Goal: Transaction & Acquisition: Purchase product/service

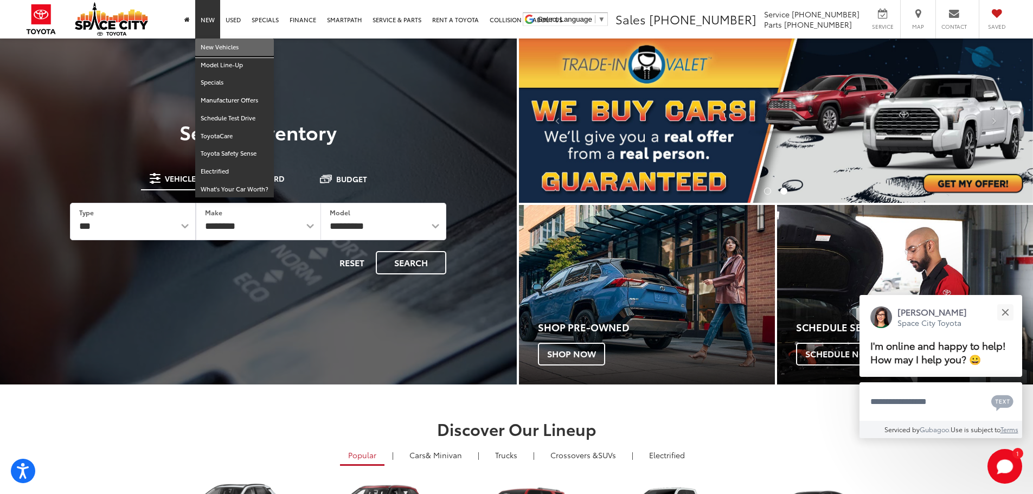
click at [213, 49] on link "New Vehicles" at bounding box center [234, 48] width 79 height 18
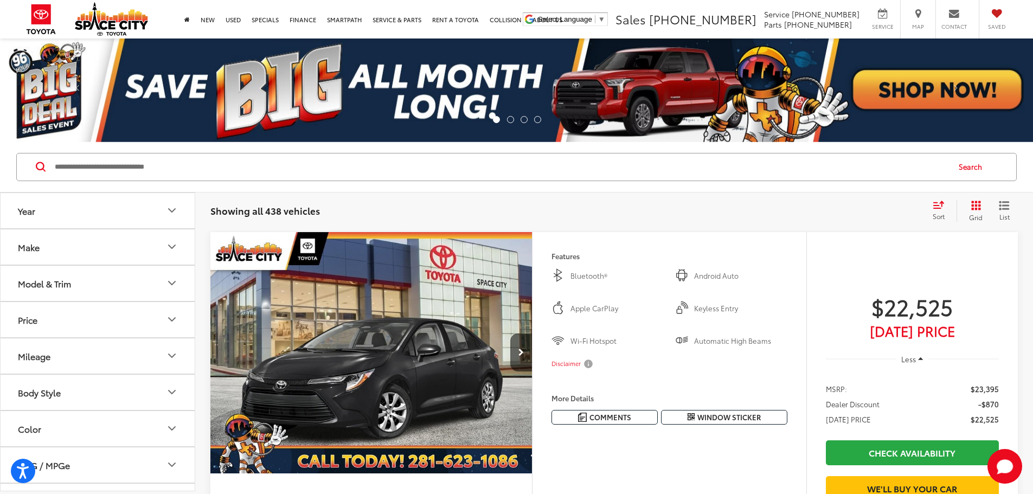
click at [68, 284] on div "Model & Trim" at bounding box center [44, 283] width 53 height 10
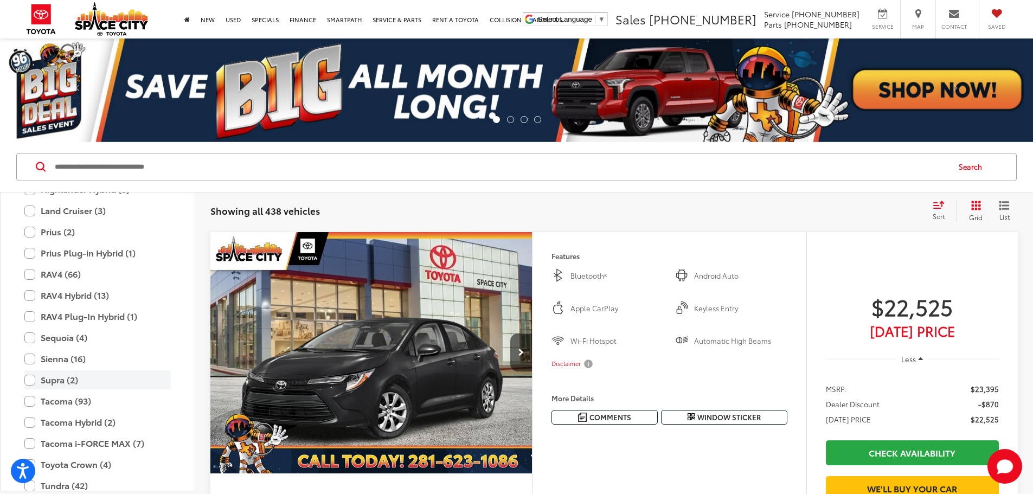
scroll to position [387, 0]
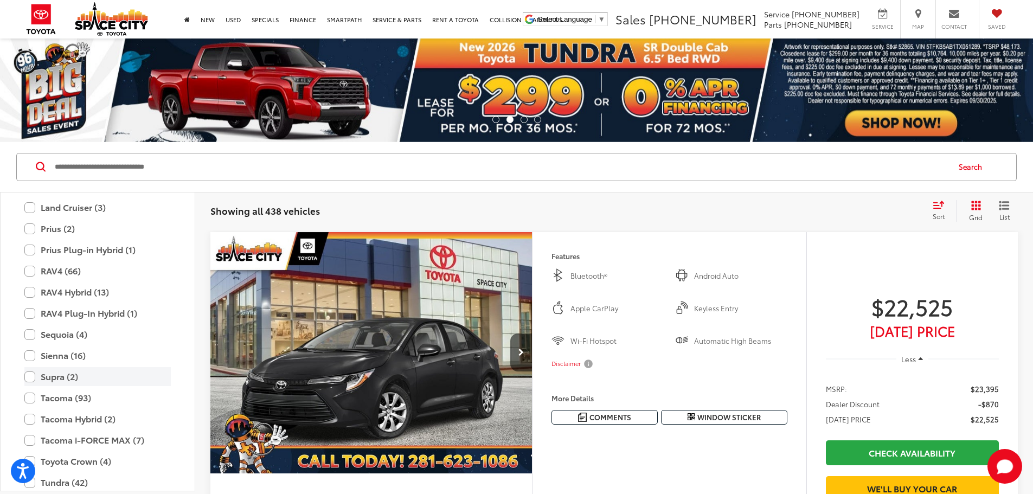
click at [33, 376] on label "Supra (2)" at bounding box center [97, 376] width 146 height 19
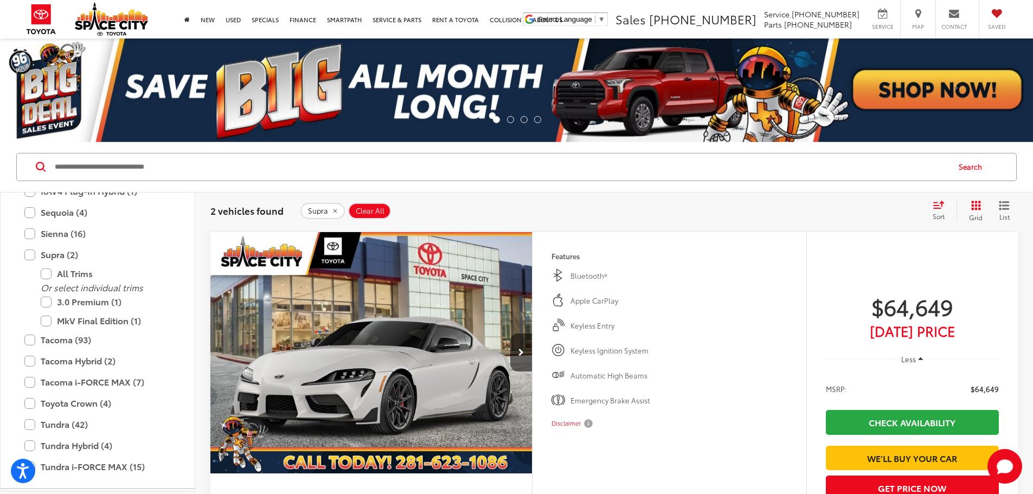
click at [464, 358] on img "2026 Toyota Supra 3.0 Premium 0" at bounding box center [371, 353] width 323 height 242
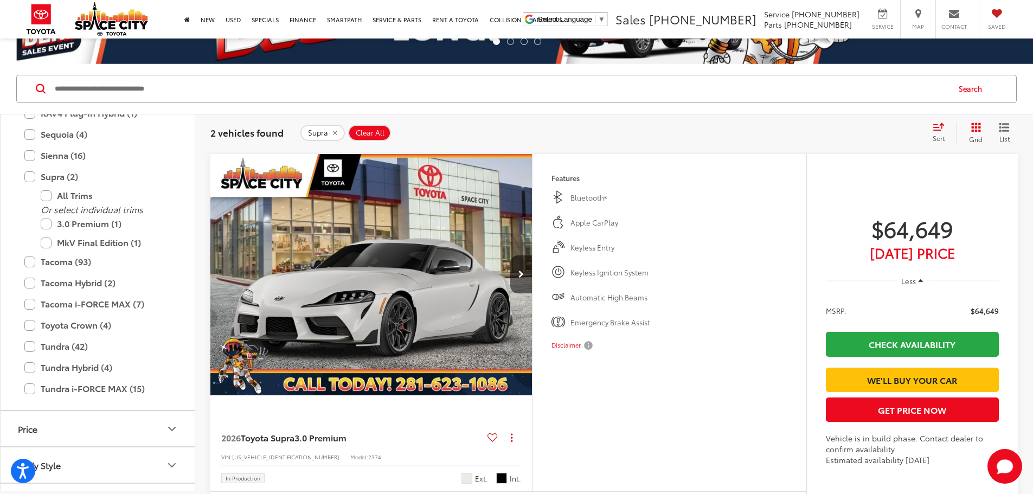
scroll to position [106, 0]
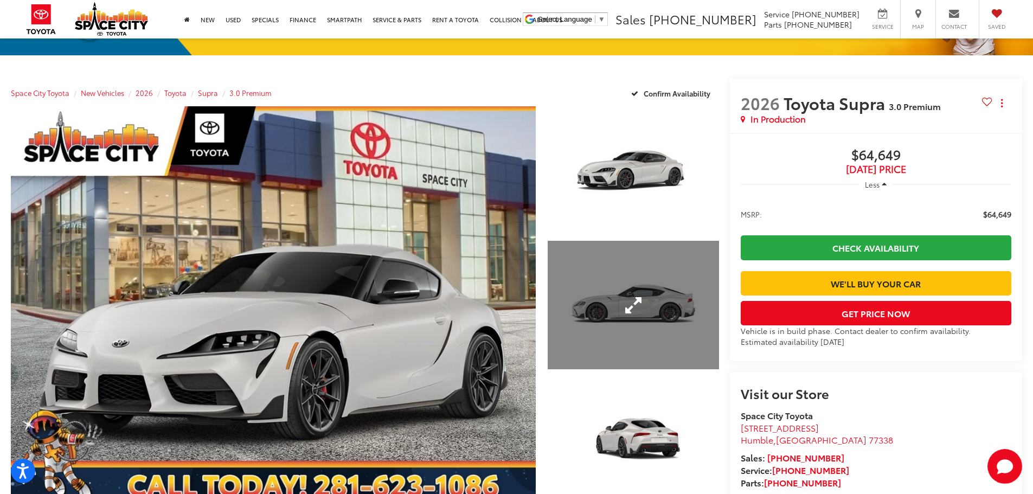
scroll to position [95, 0]
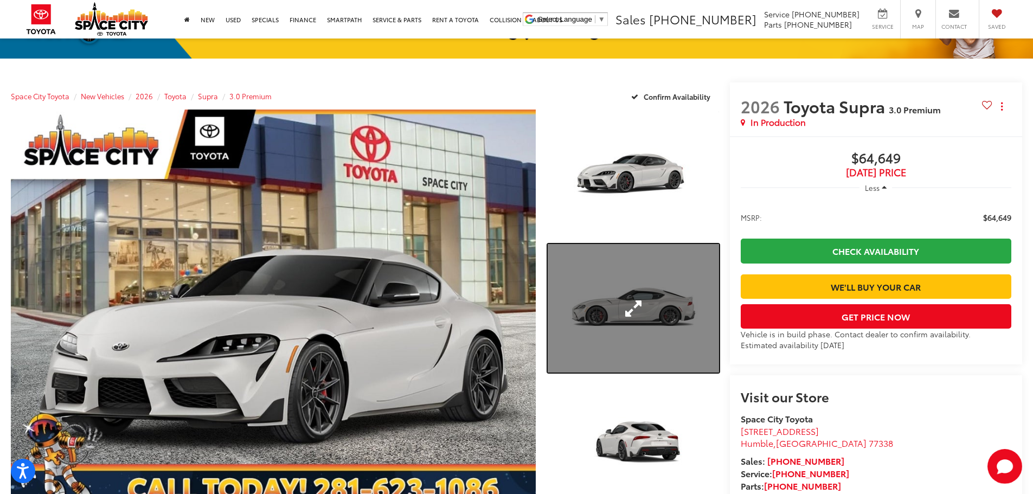
click at [657, 306] on link "Expand Photo 2" at bounding box center [633, 308] width 171 height 129
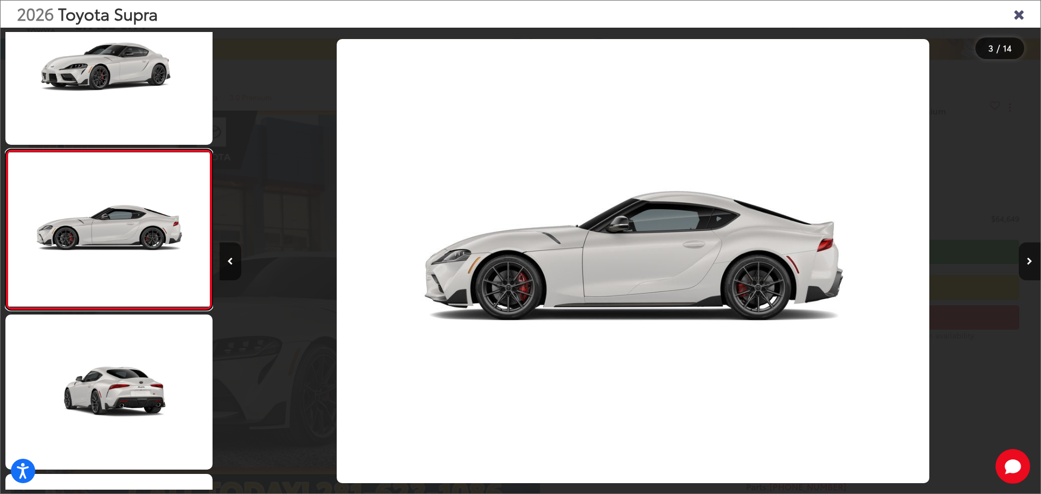
scroll to position [0, 1643]
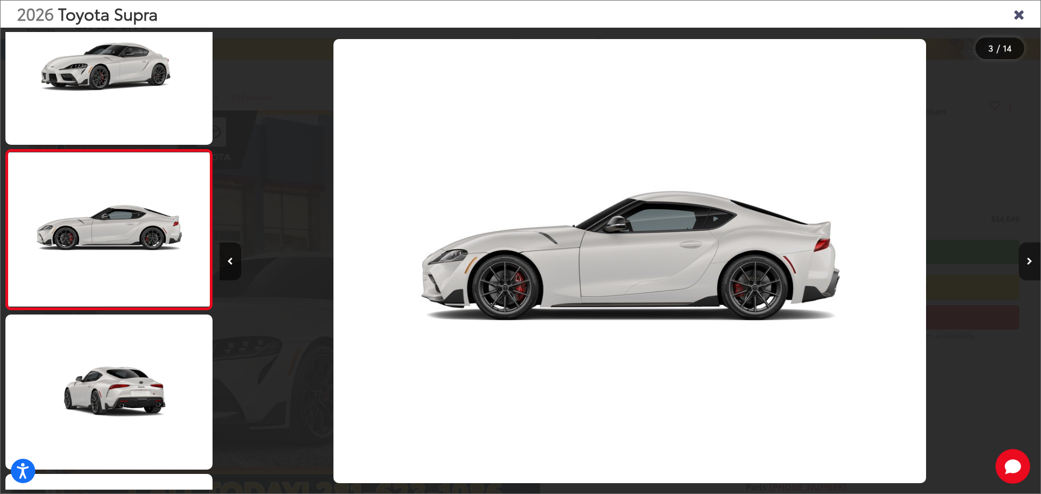
click at [1032, 262] on icon "Next image" at bounding box center [1029, 262] width 5 height 8
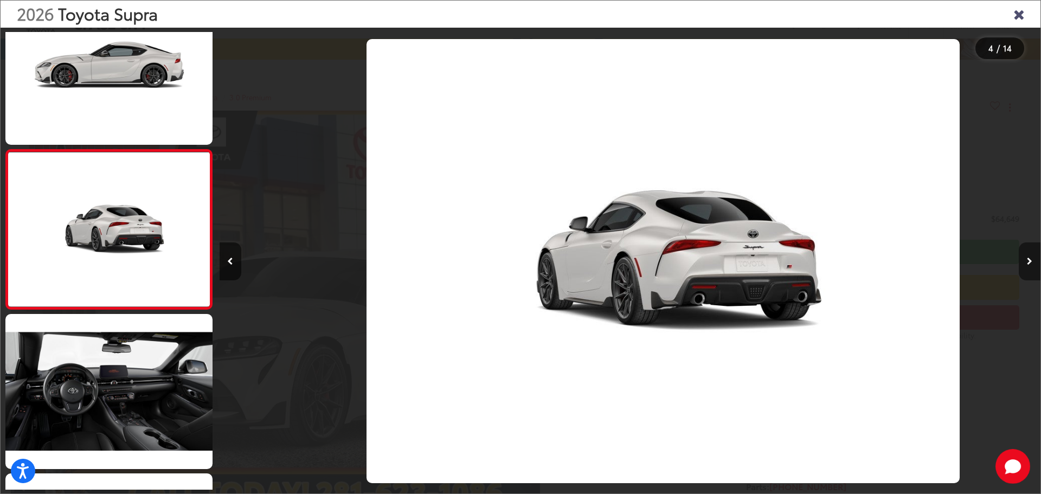
scroll to position [0, 2464]
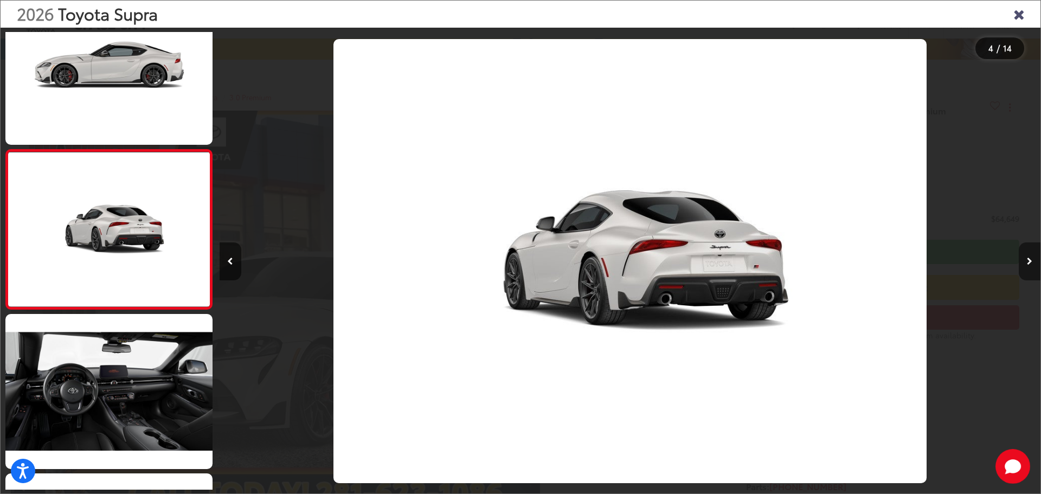
click at [1032, 262] on icon "Next image" at bounding box center [1029, 262] width 5 height 8
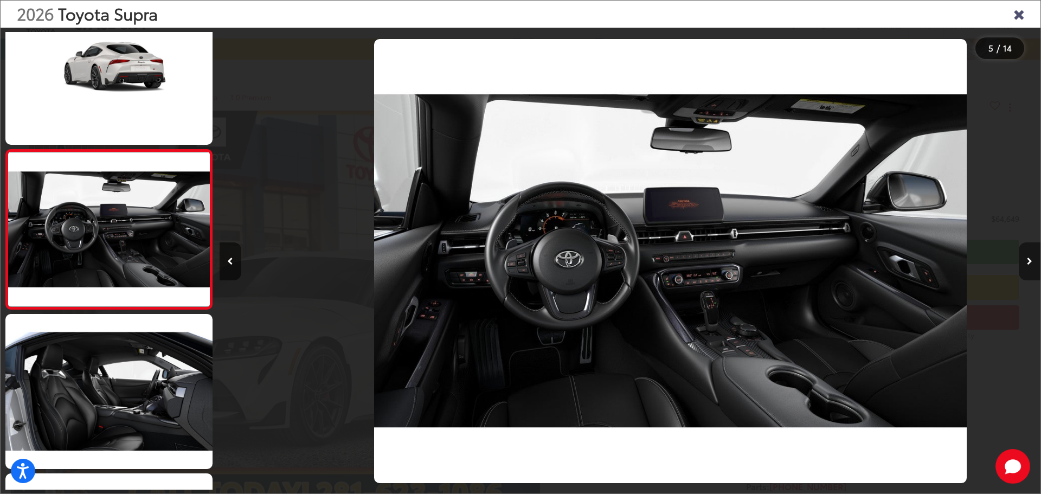
scroll to position [0, 3285]
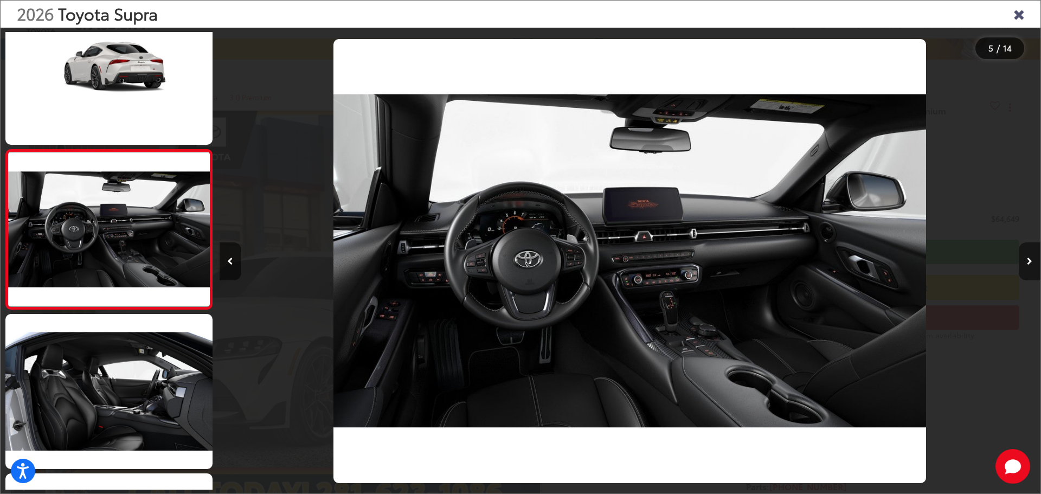
click at [1029, 258] on icon "Next image" at bounding box center [1029, 262] width 5 height 8
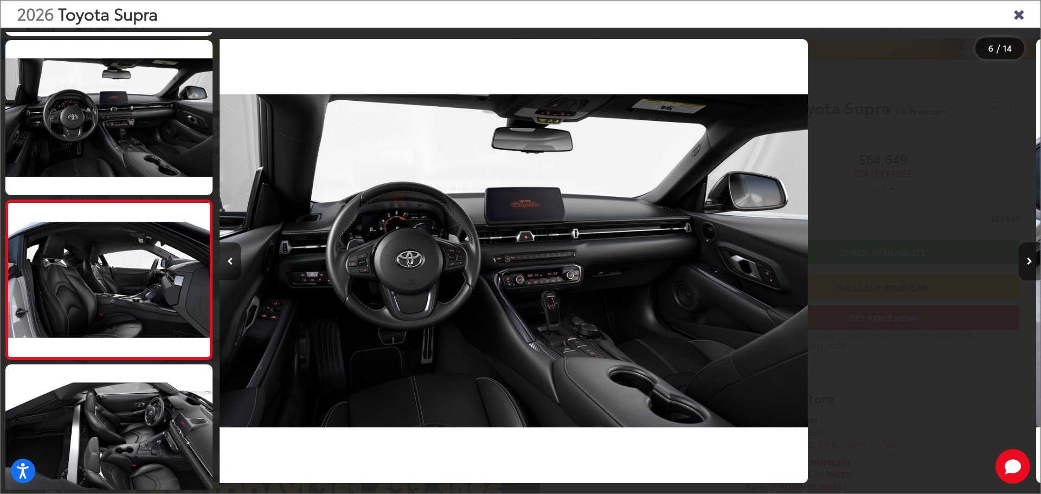
scroll to position [681, 0]
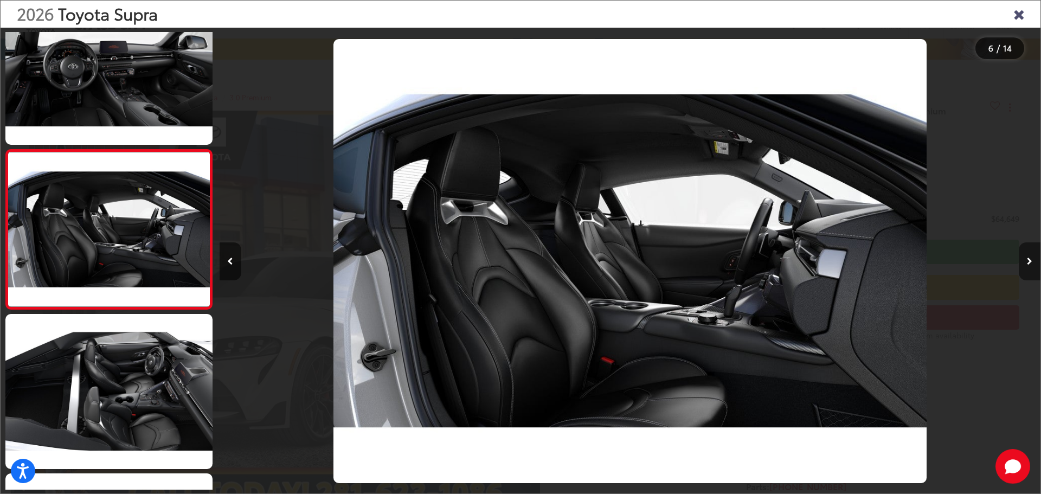
click at [1027, 258] on button "Next image" at bounding box center [1030, 261] width 22 height 38
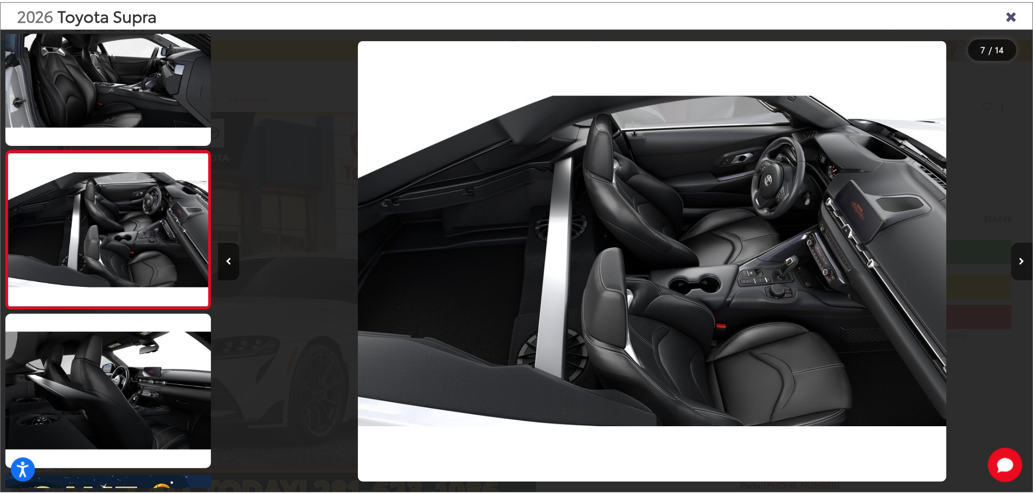
scroll to position [0, 4927]
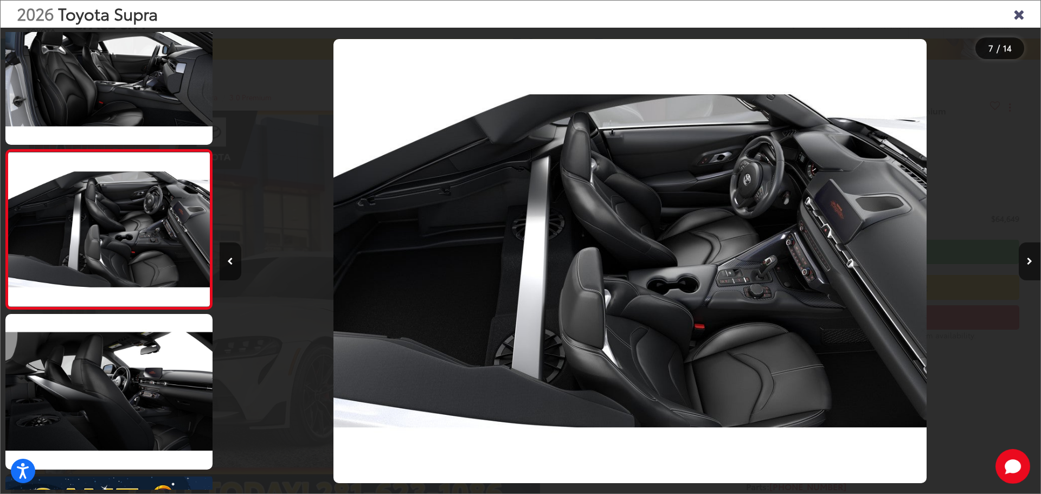
click at [1019, 16] on icon "Close gallery" at bounding box center [1019, 14] width 11 height 14
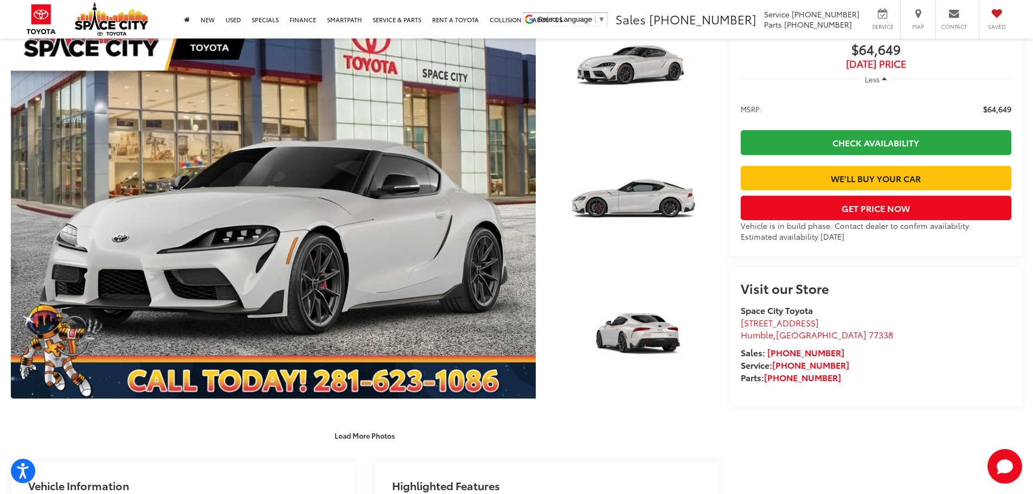
scroll to position [176, 0]
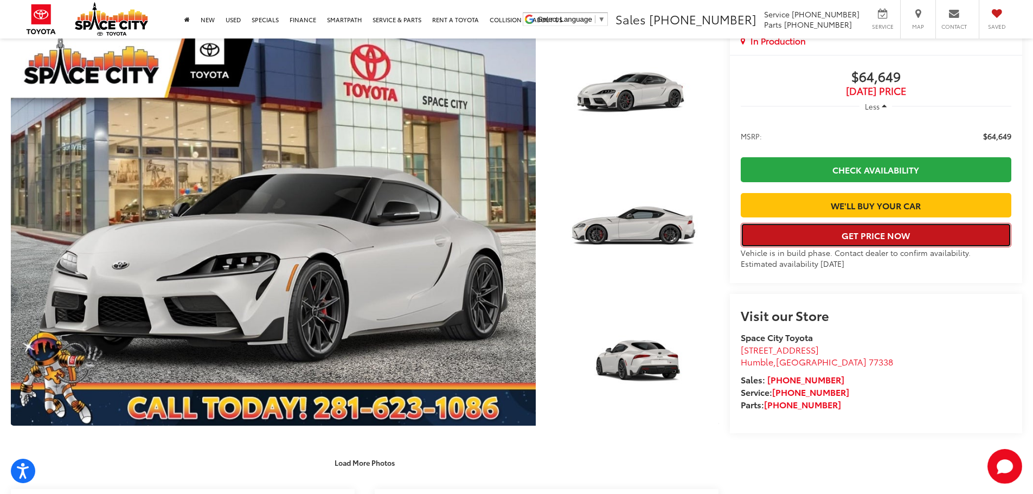
click at [883, 247] on button "Get Price Now" at bounding box center [876, 235] width 271 height 24
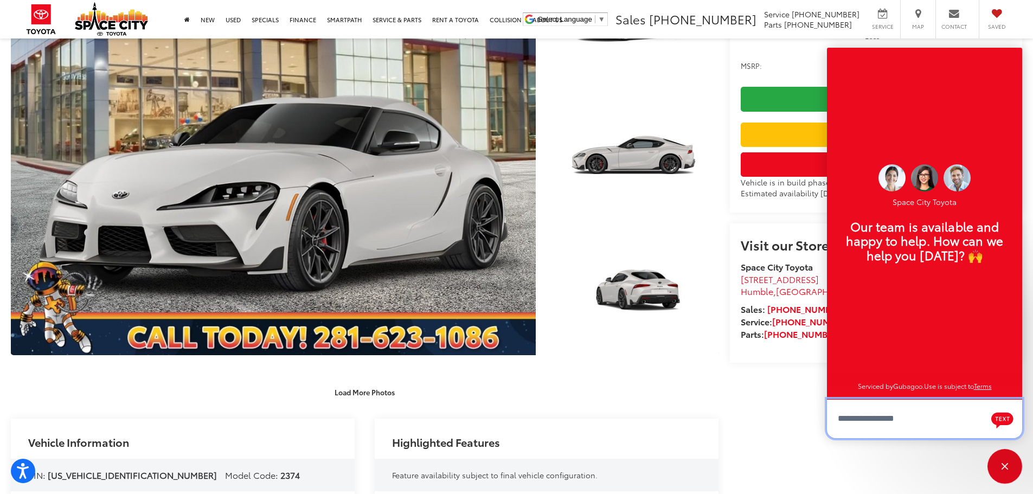
scroll to position [258, 0]
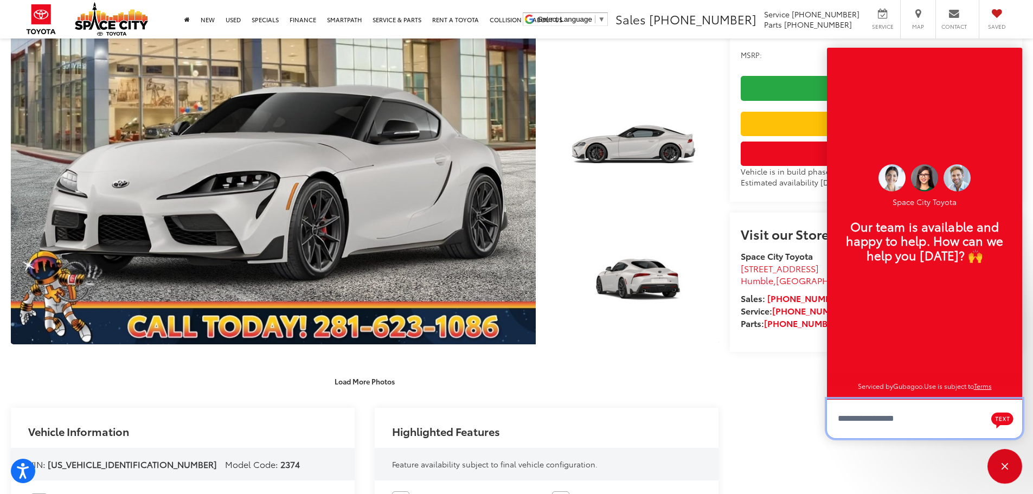
click at [849, 414] on textarea "Type your message" at bounding box center [924, 418] width 195 height 39
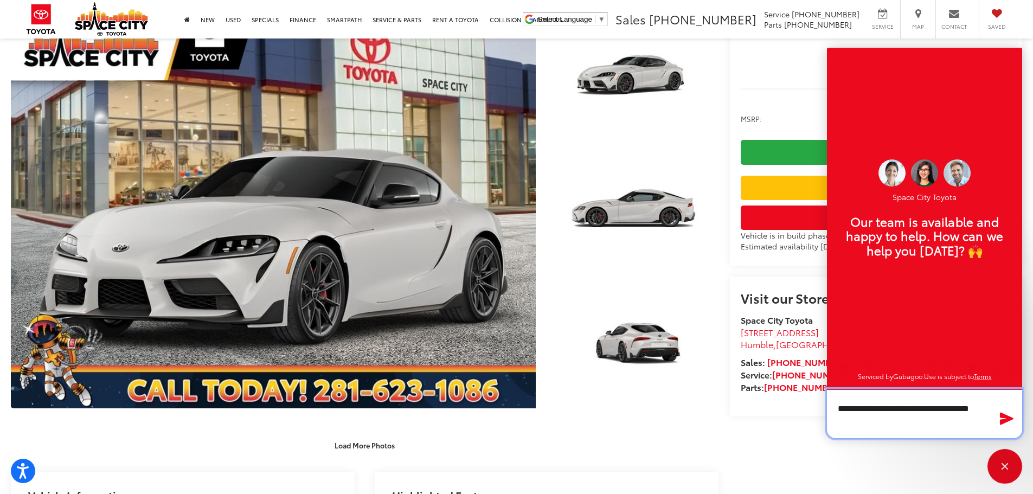
scroll to position [203, 0]
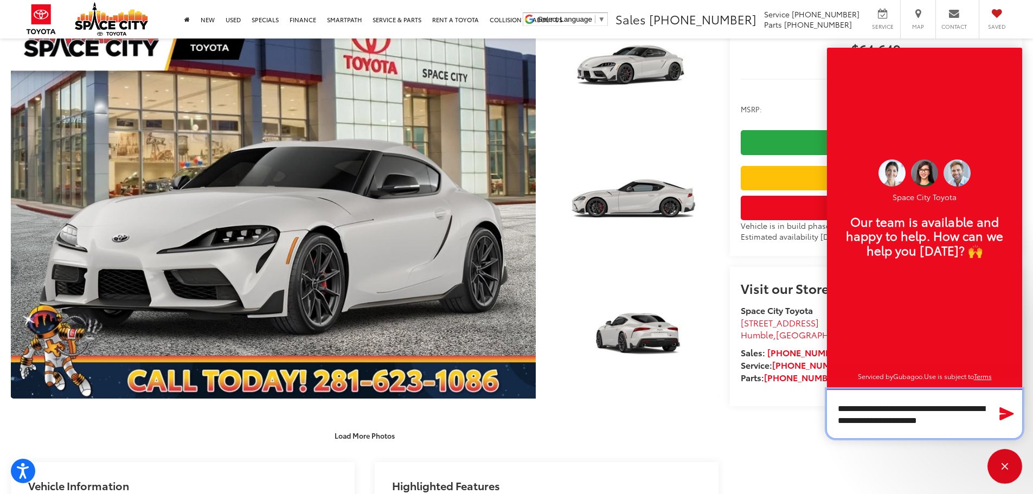
type textarea "**********"
click at [1003, 416] on icon "Send Message" at bounding box center [1007, 413] width 14 height 13
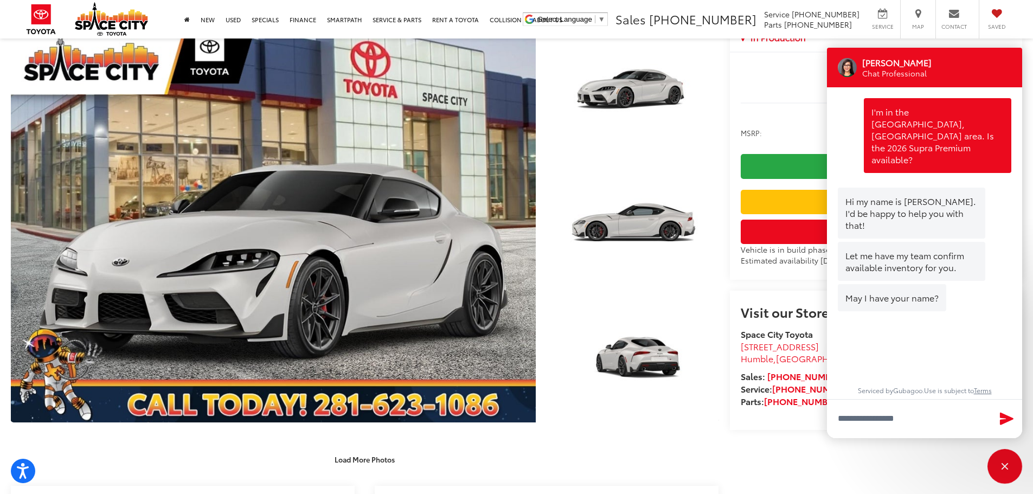
scroll to position [176, 0]
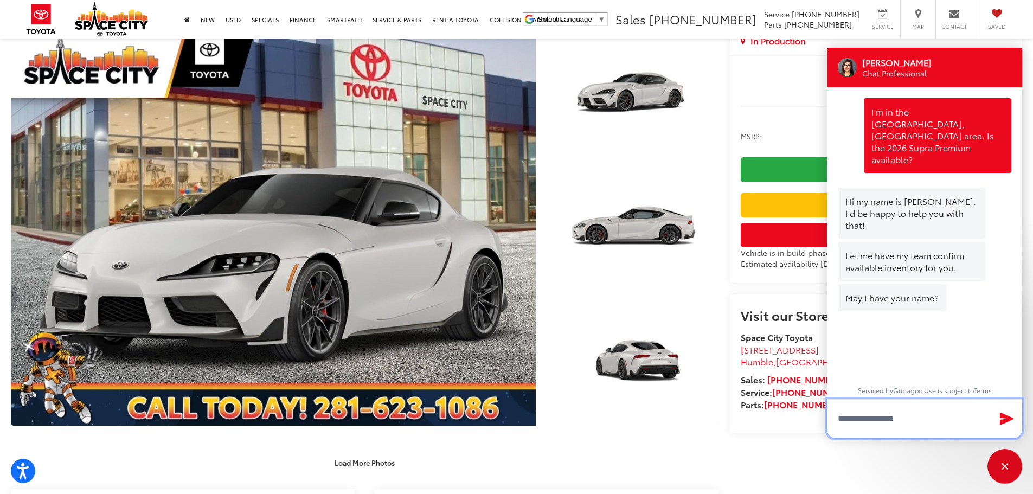
click at [851, 408] on input "Type your message" at bounding box center [924, 418] width 195 height 39
type input "**"
click at [858, 418] on textarea "**" at bounding box center [924, 419] width 195 height 38
type textarea "**********"
click at [1001, 416] on icon "Send Message" at bounding box center [1007, 418] width 14 height 13
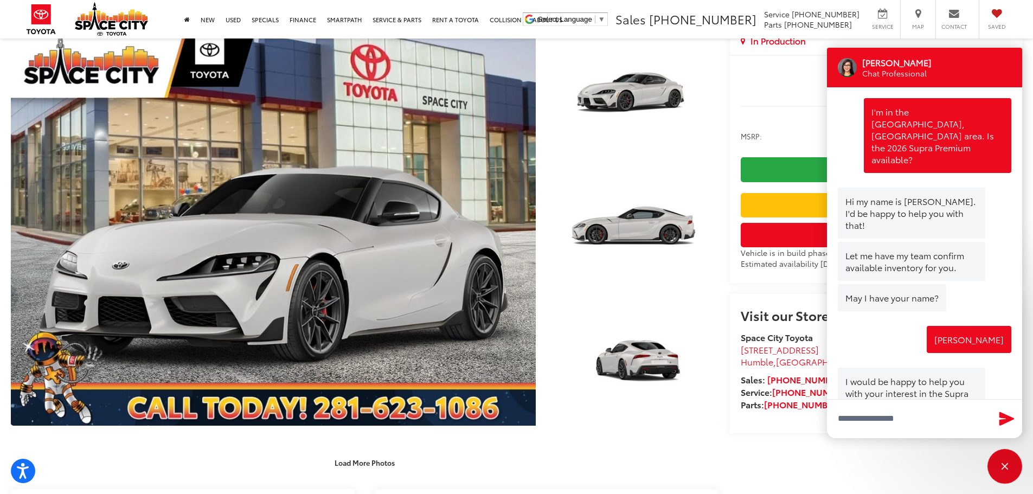
scroll to position [95, 0]
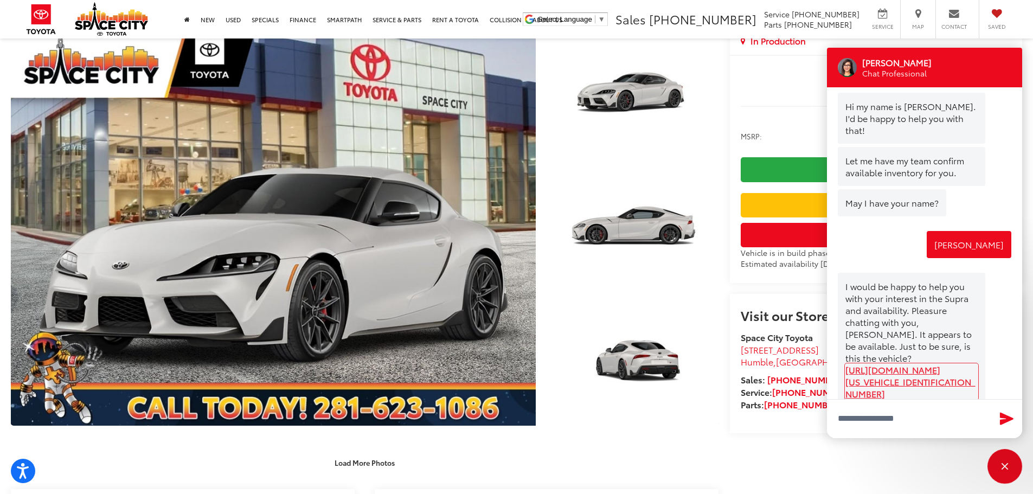
click at [899, 364] on link "[URL][DOMAIN_NAME][US_VEHICLE_IDENTIFICATION_NUMBER]" at bounding box center [911, 382] width 132 height 36
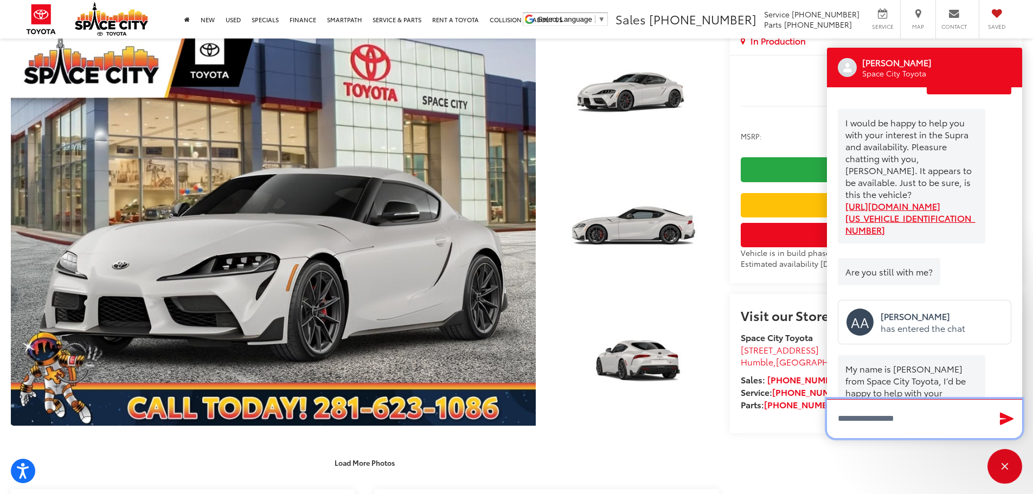
scroll to position [281, 0]
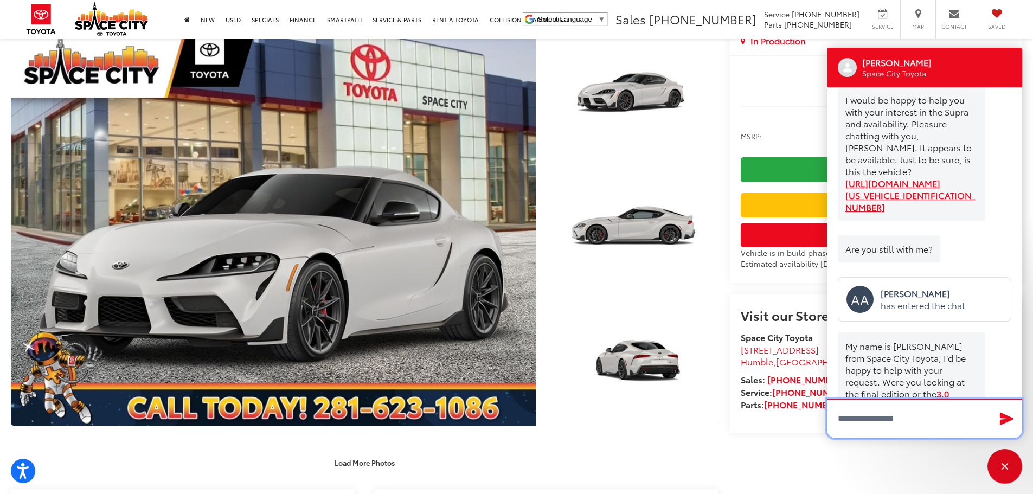
click at [851, 415] on textarea "Type your message" at bounding box center [924, 418] width 195 height 39
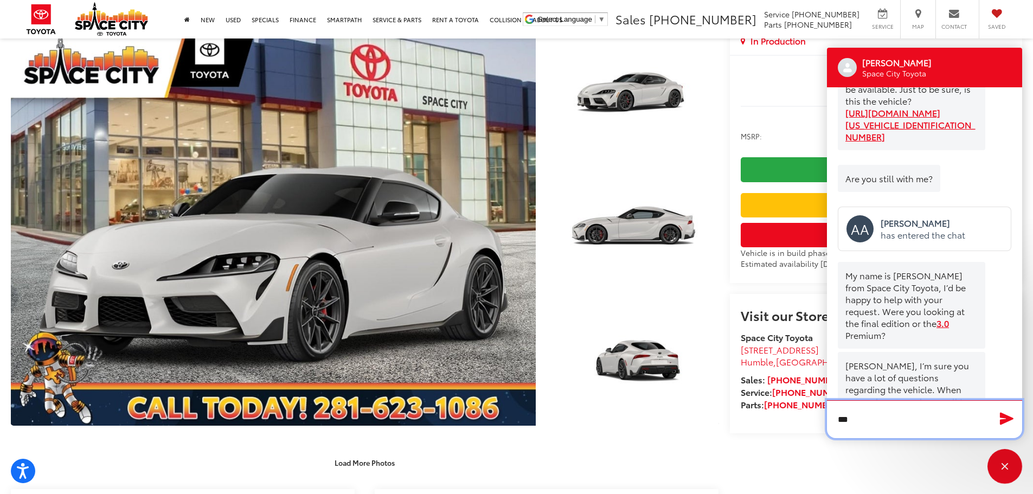
scroll to position [358, 0]
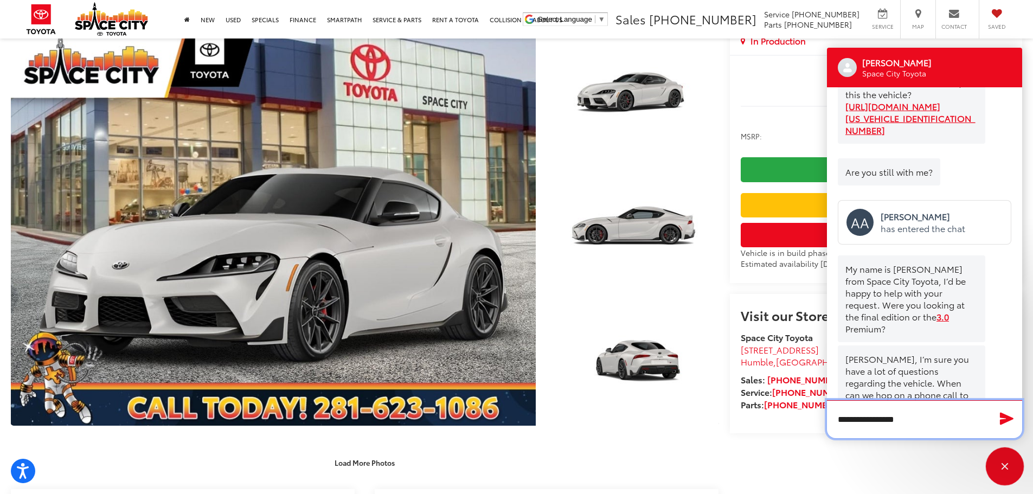
type textarea "**********"
click at [1005, 467] on div "Close" at bounding box center [1005, 466] width 7 height 7
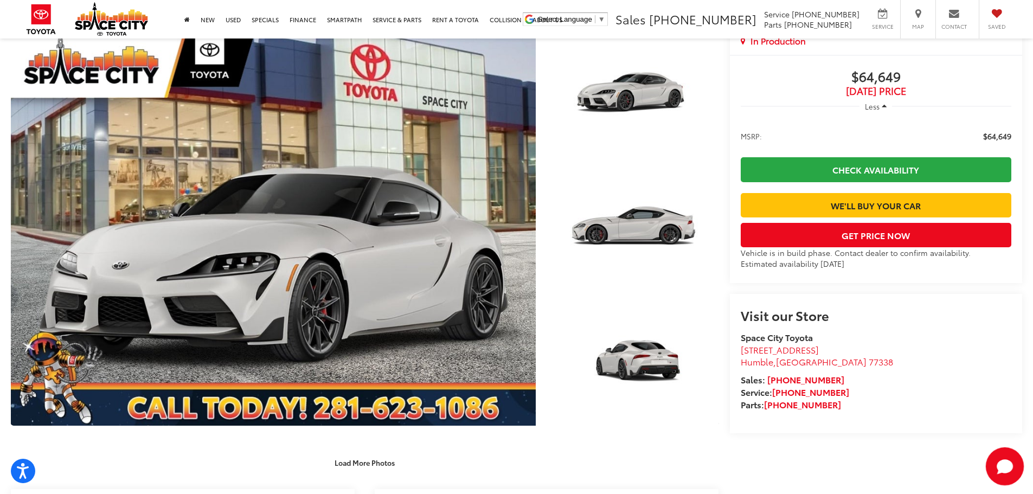
click at [1004, 456] on icon "Start Chat" at bounding box center [1004, 466] width 35 height 35
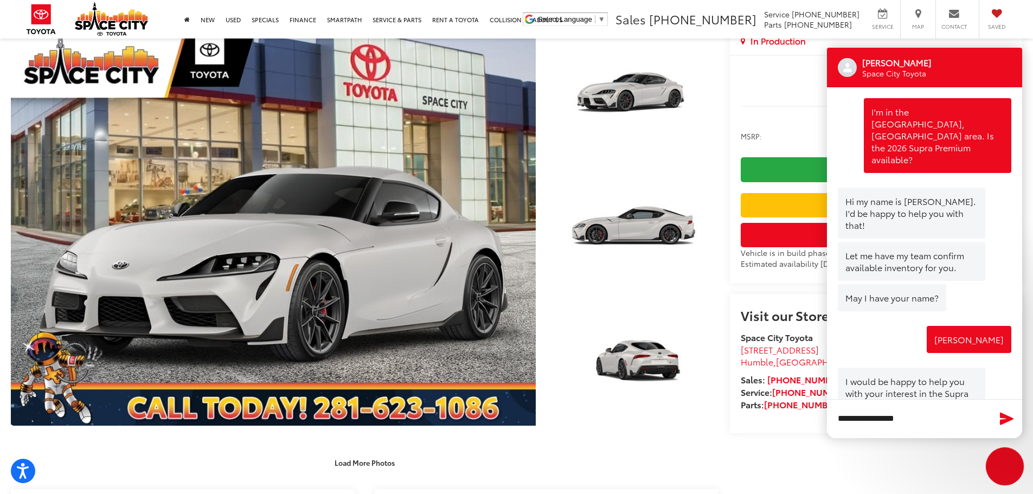
scroll to position [360, 0]
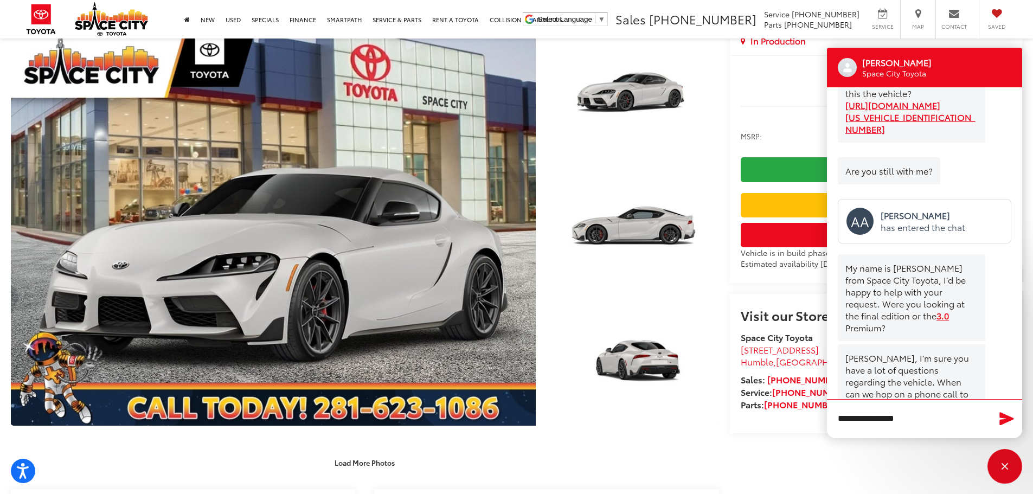
click at [1005, 414] on icon "Send Message" at bounding box center [1007, 418] width 14 height 13
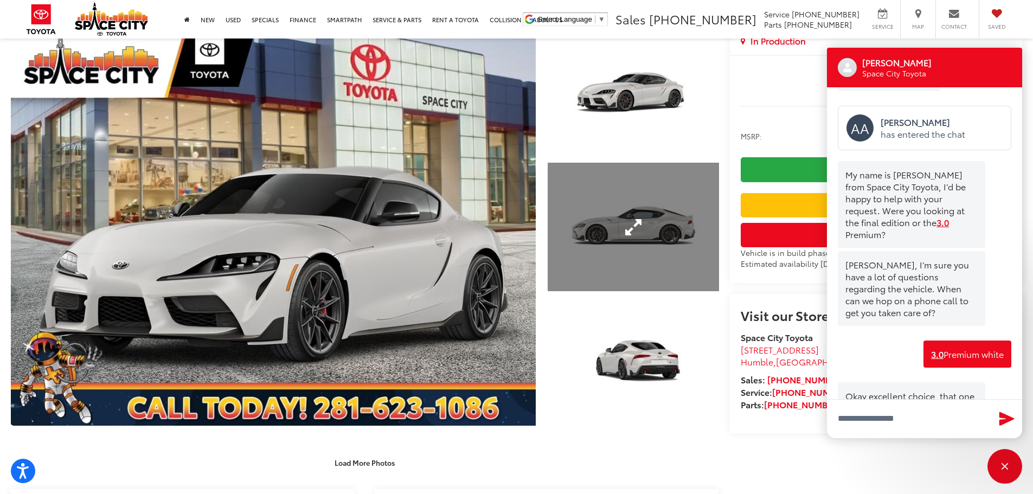
scroll to position [455, 0]
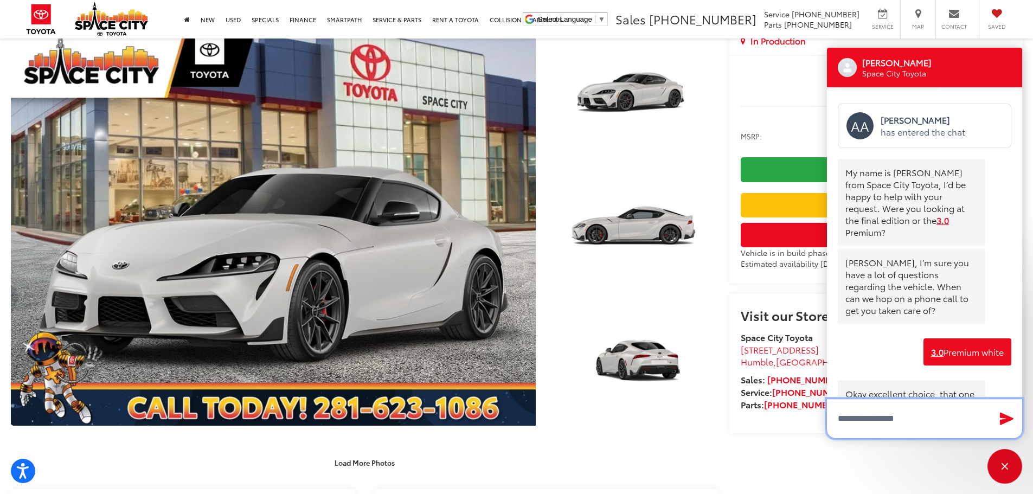
click at [888, 420] on textarea "Type your message" at bounding box center [924, 418] width 195 height 39
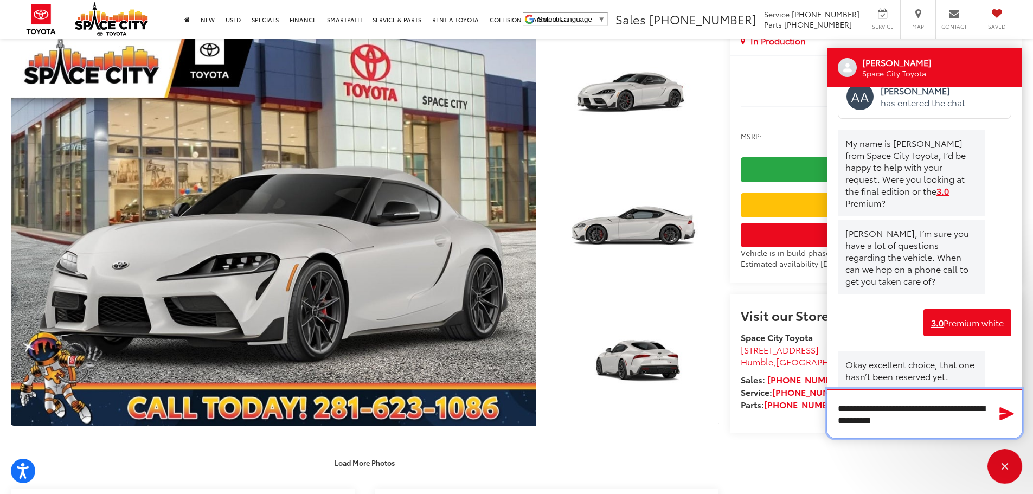
type textarea "**********"
click at [1001, 414] on icon "Send Message" at bounding box center [1006, 414] width 17 height 16
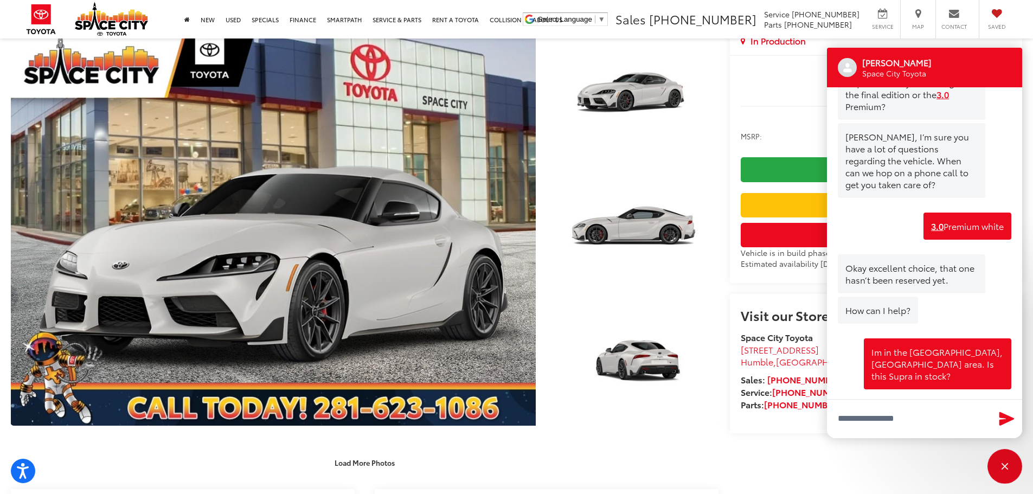
scroll to position [163, 0]
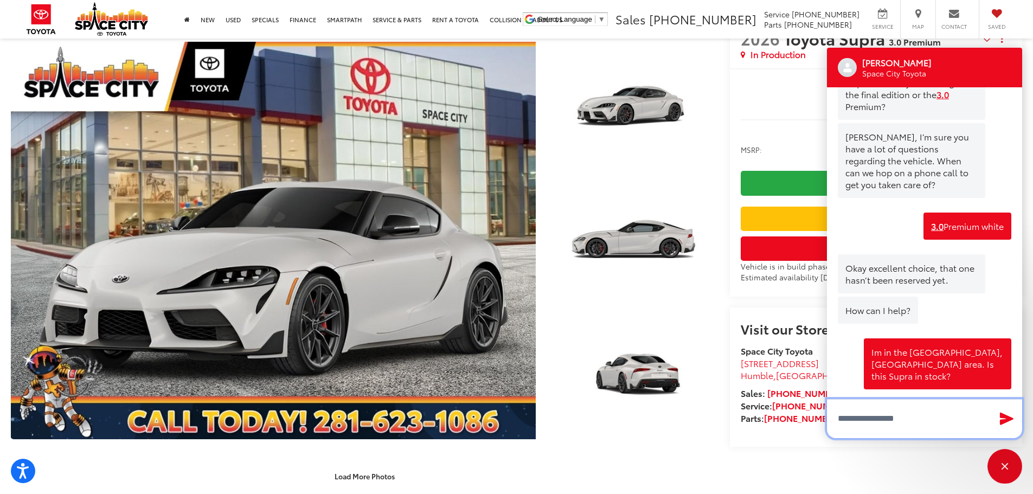
click at [865, 422] on textarea "Type your message" at bounding box center [924, 418] width 195 height 39
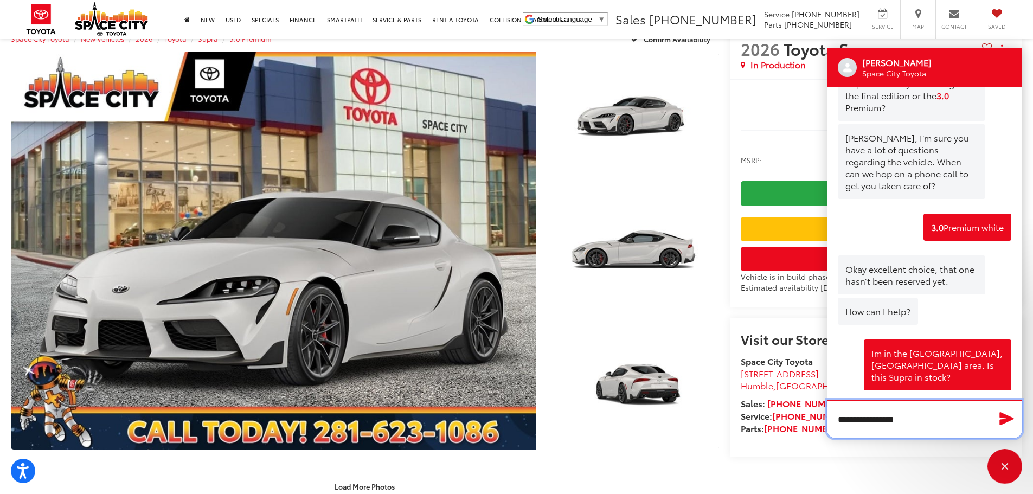
scroll to position [149, 0]
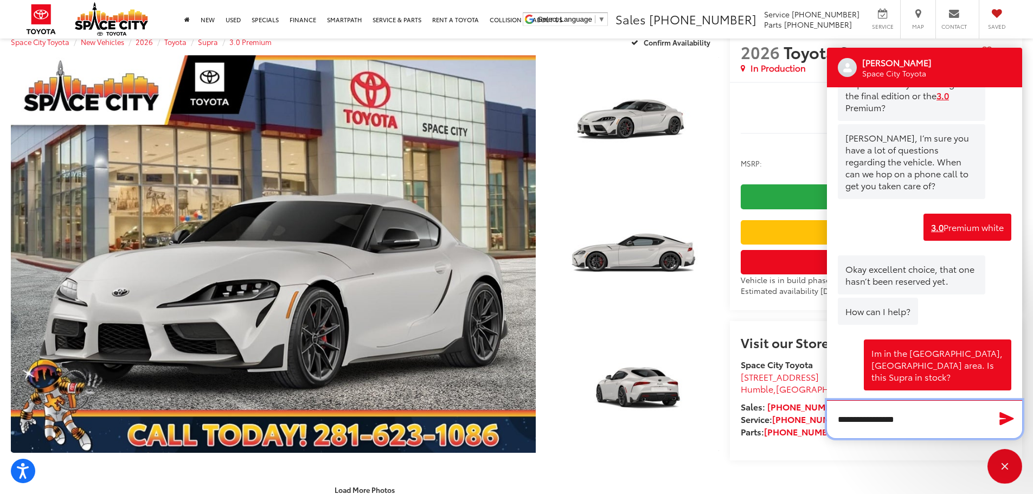
type textarea "**********"
click at [1006, 416] on icon "Send Message" at bounding box center [1007, 418] width 14 height 13
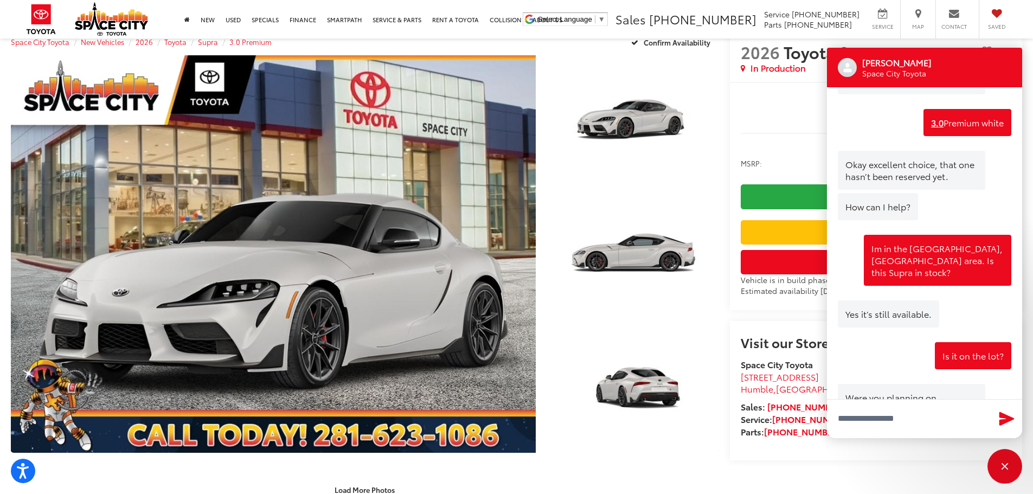
scroll to position [688, 0]
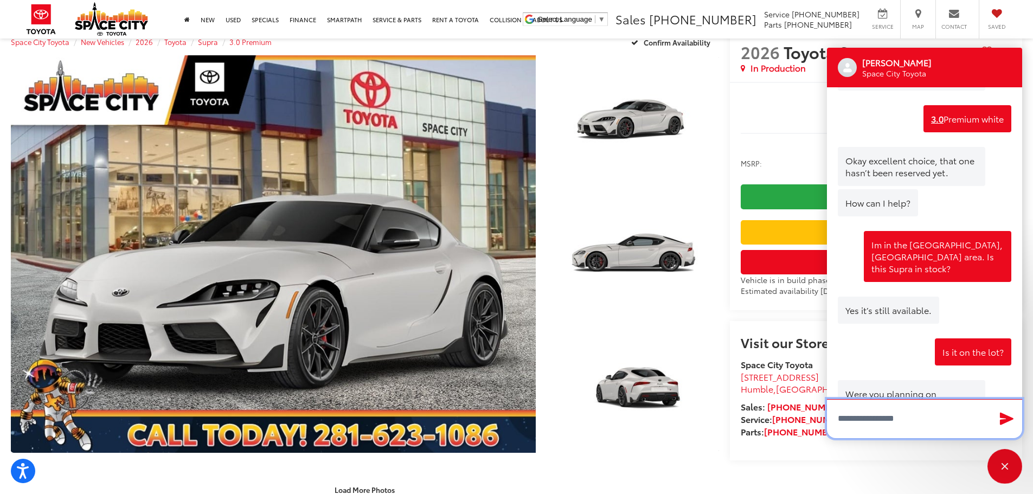
click at [860, 423] on textarea "Type your message" at bounding box center [924, 418] width 195 height 39
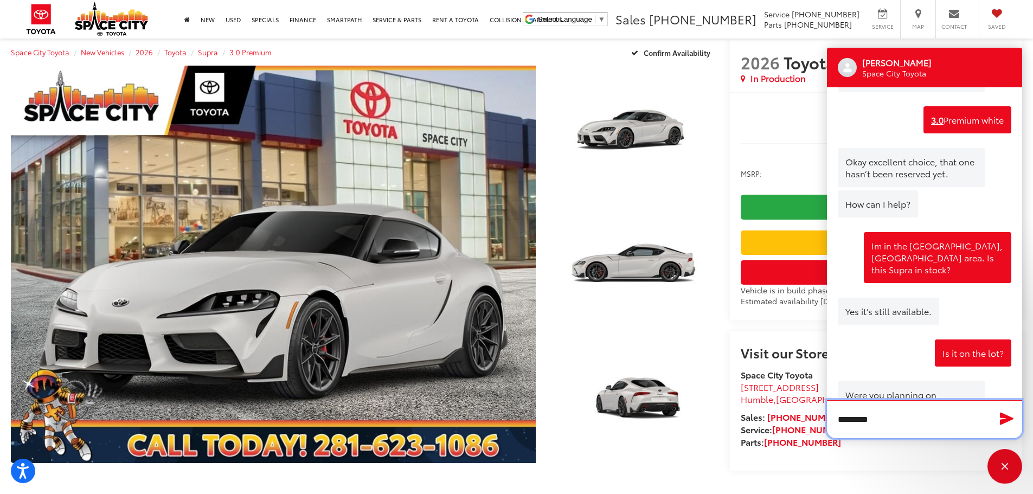
scroll to position [136, 0]
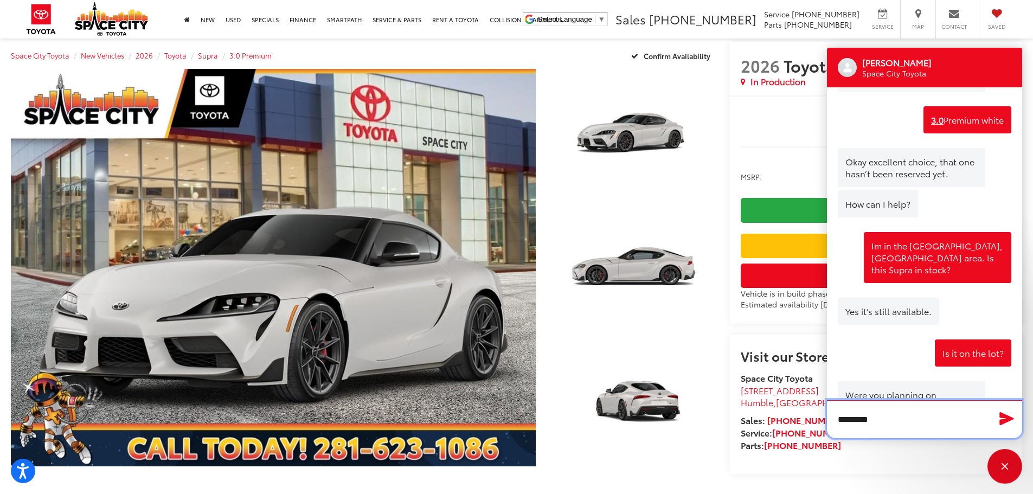
type textarea "*********"
click at [1011, 420] on icon "Send Message" at bounding box center [1007, 418] width 14 height 13
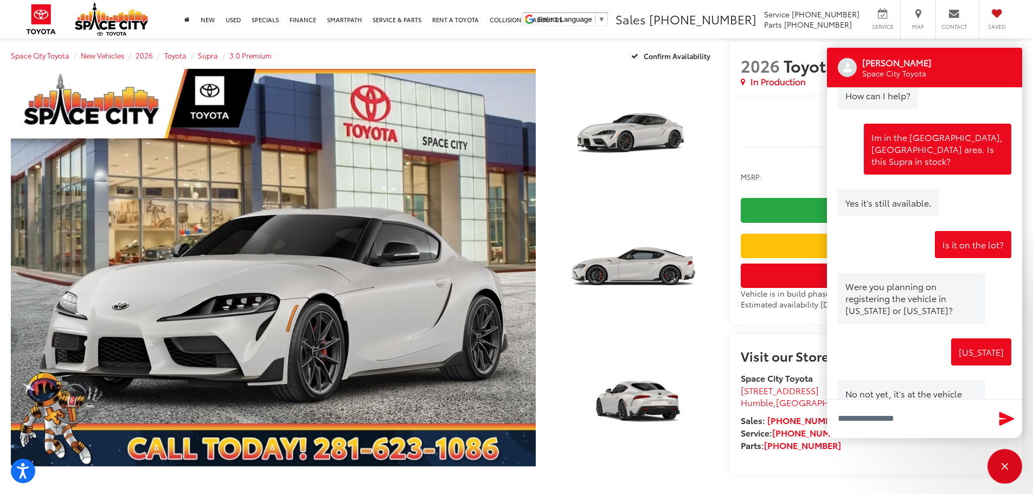
scroll to position [826, 0]
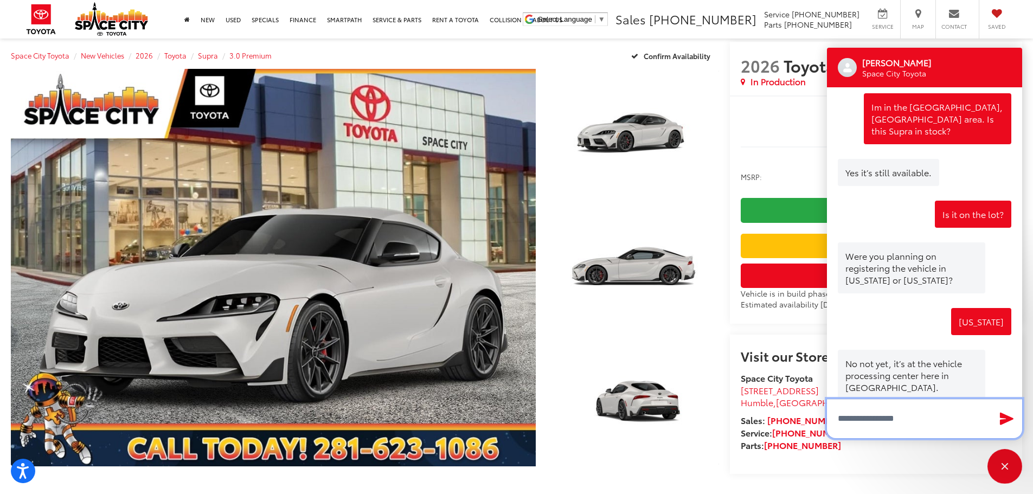
click at [863, 413] on textarea "Type your message" at bounding box center [924, 418] width 195 height 39
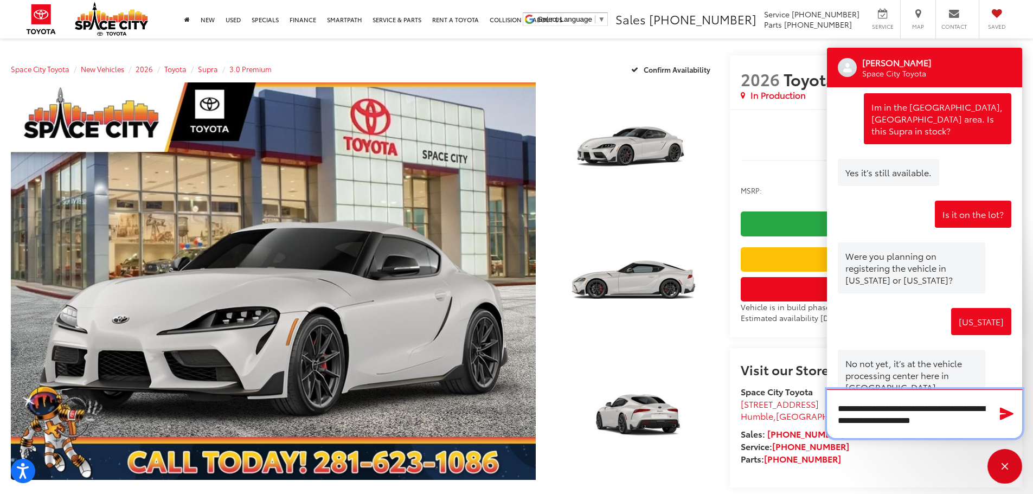
type textarea "**********"
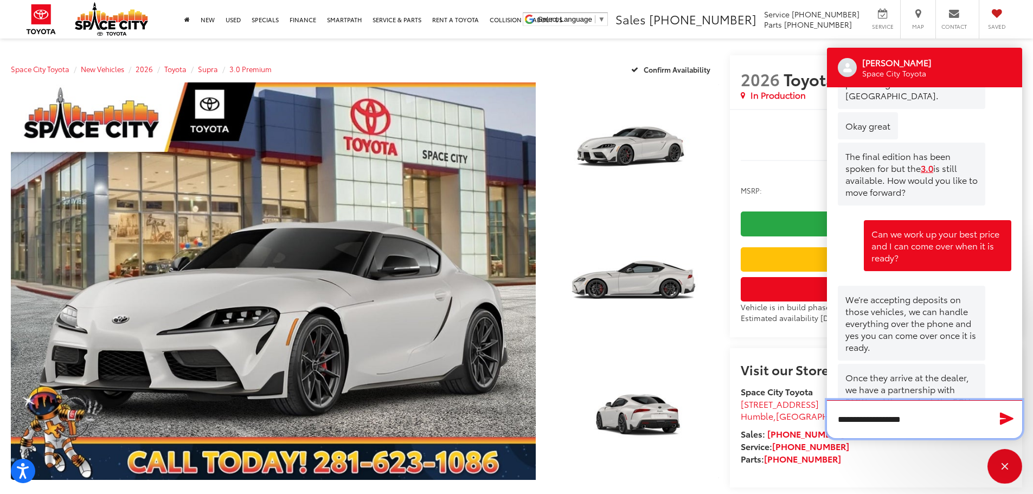
scroll to position [1124, 0]
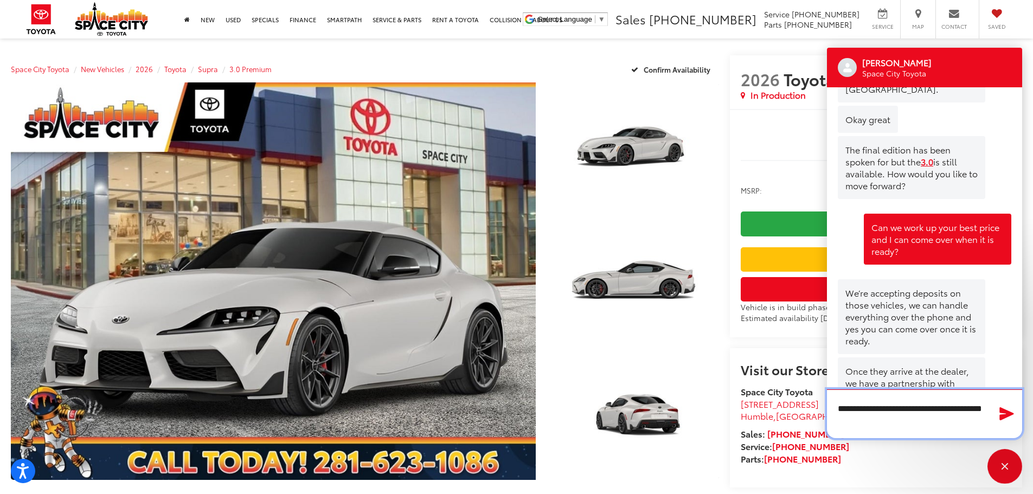
type textarea "**********"
click at [1007, 410] on icon "Send Message" at bounding box center [1006, 414] width 17 height 16
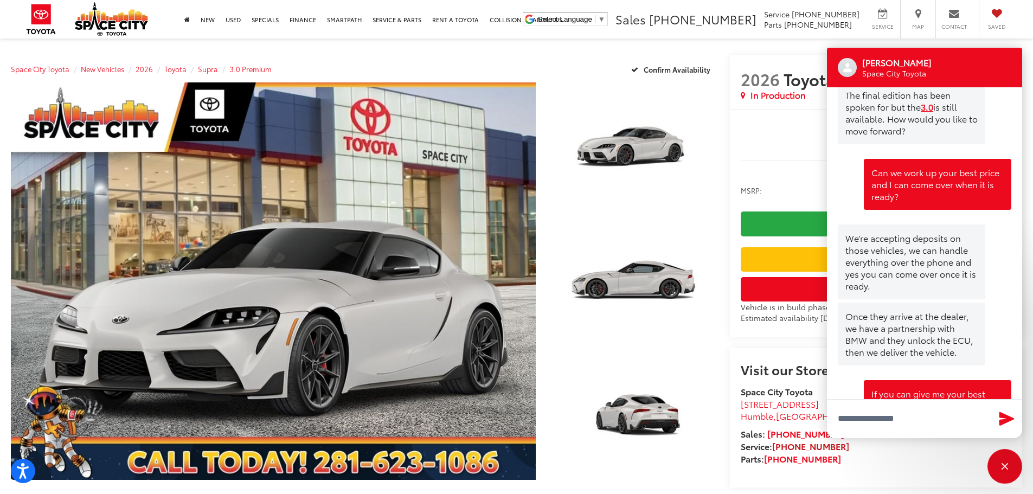
scroll to position [1233, 0]
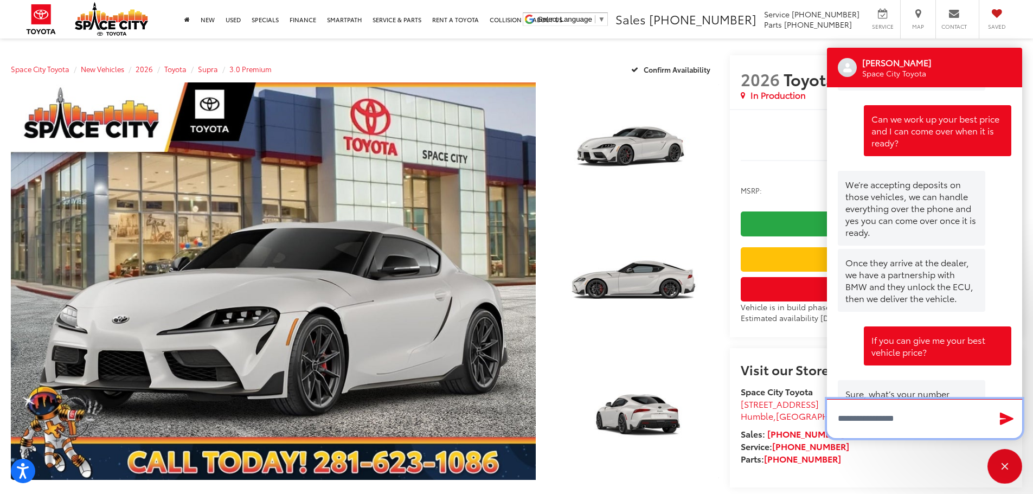
click at [844, 419] on textarea "Type your message" at bounding box center [924, 418] width 195 height 39
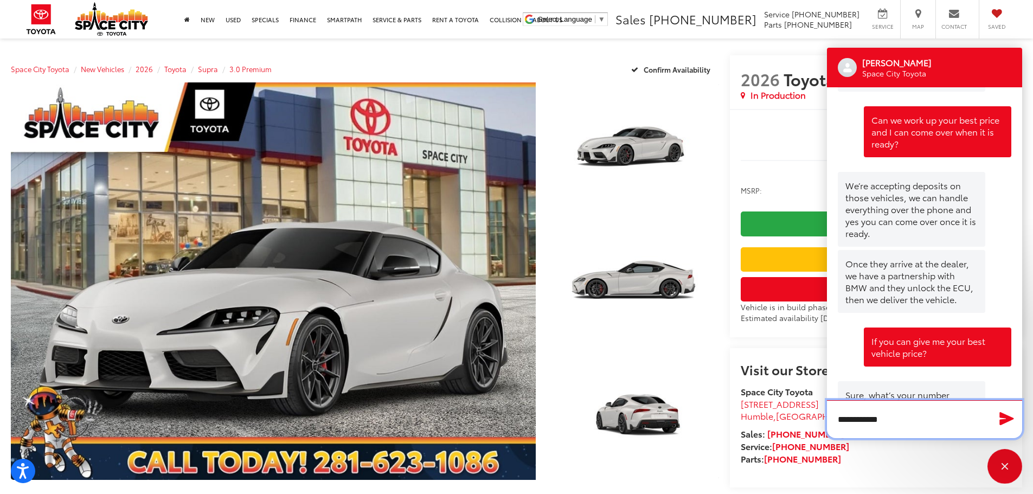
type textarea "**********"
click at [1004, 416] on icon "Send Message" at bounding box center [1007, 418] width 14 height 13
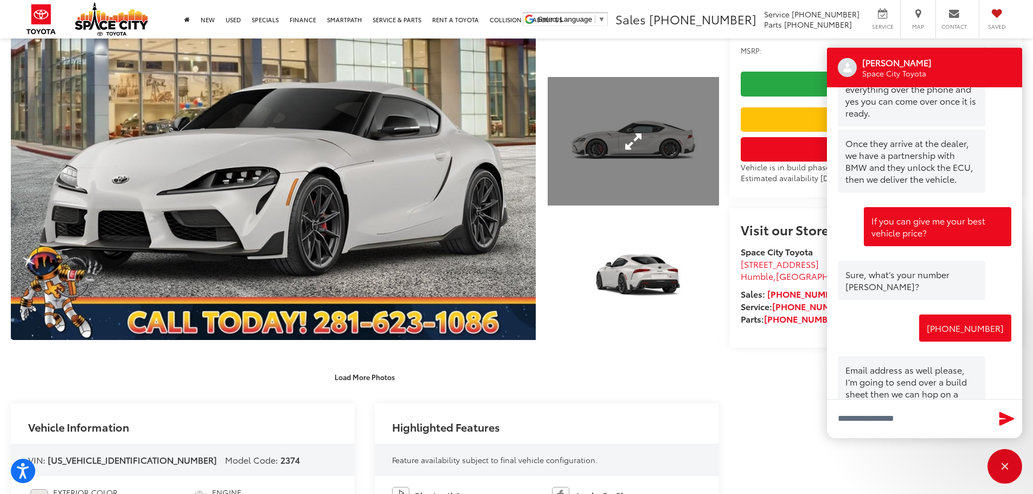
scroll to position [258, 0]
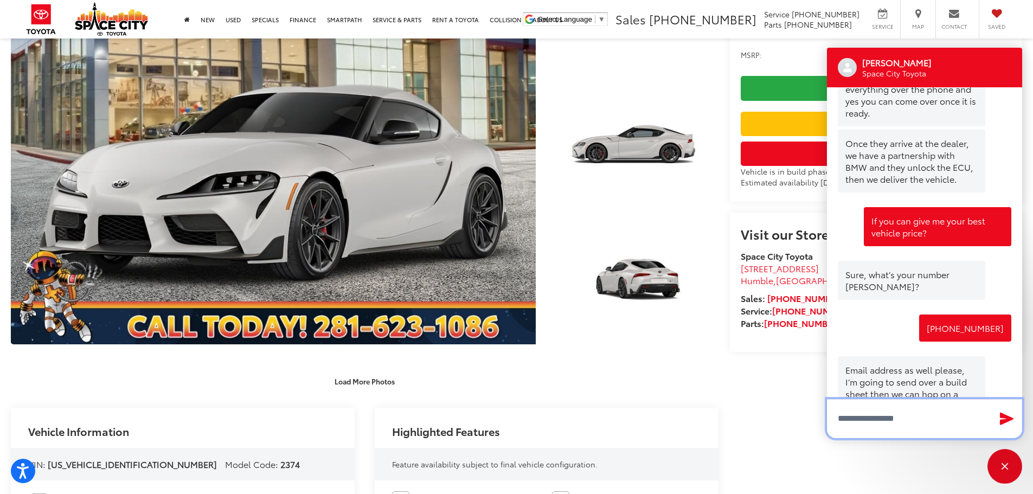
click at [860, 421] on textarea "Type your message" at bounding box center [924, 418] width 195 height 39
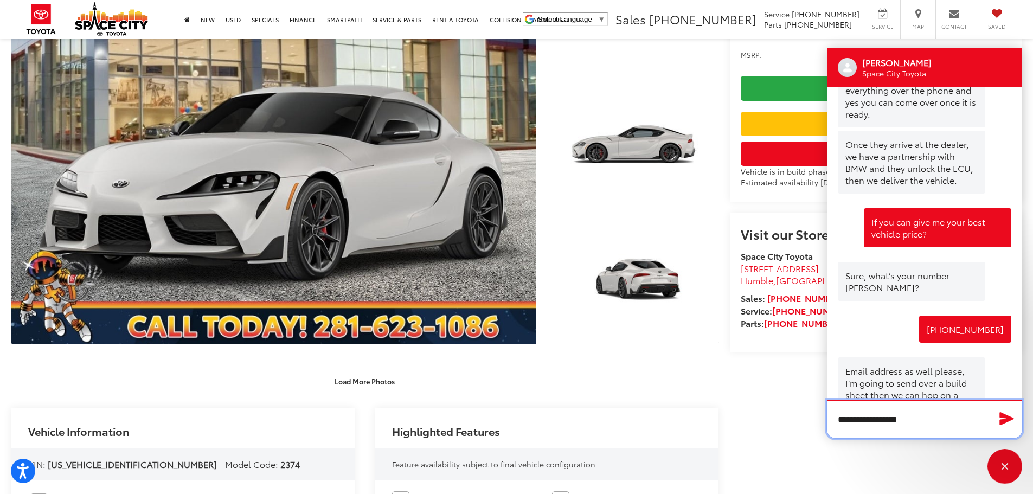
type textarea "**********"
click at [1005, 419] on icon "Send Message" at bounding box center [1006, 419] width 17 height 16
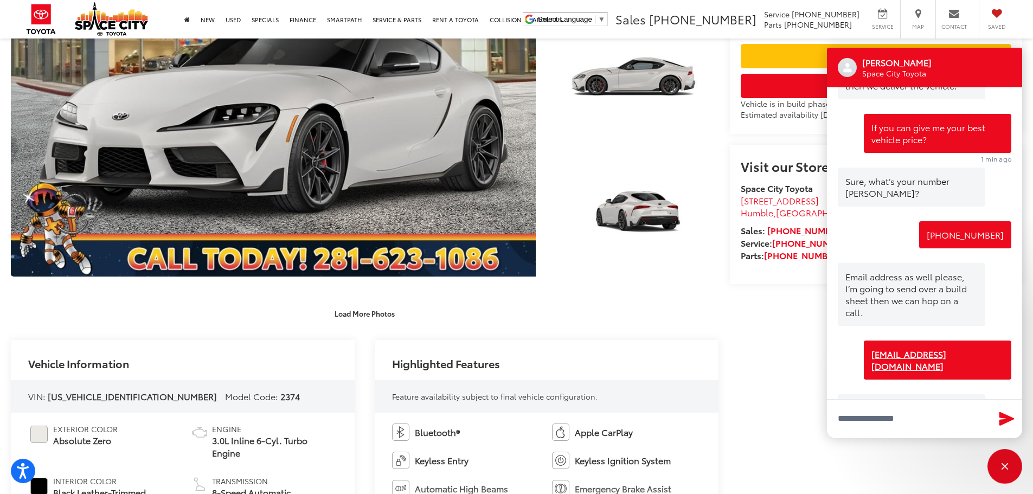
scroll to position [1447, 0]
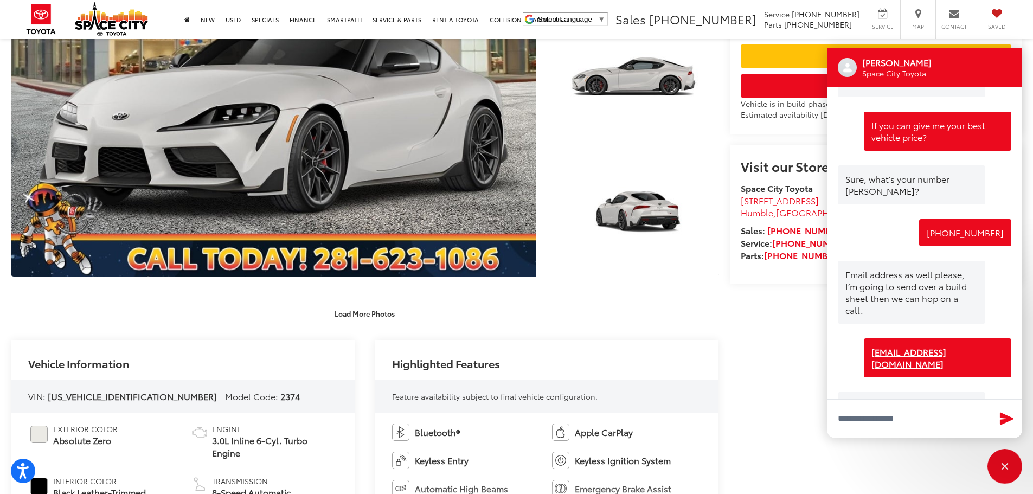
drag, startPoint x: 957, startPoint y: 57, endPoint x: 953, endPoint y: 64, distance: 7.5
click at [953, 64] on div "[PERSON_NAME] Space City Toyota" at bounding box center [924, 68] width 195 height 40
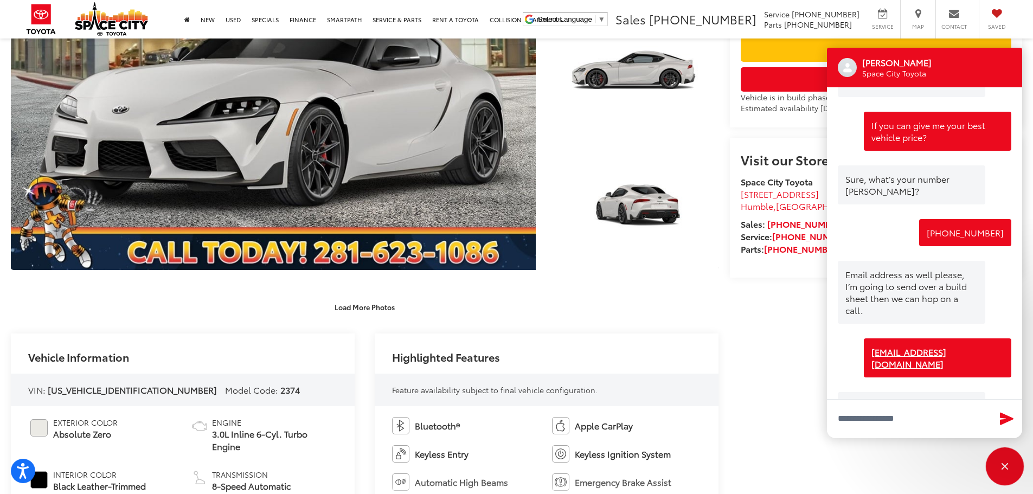
scroll to position [325, 0]
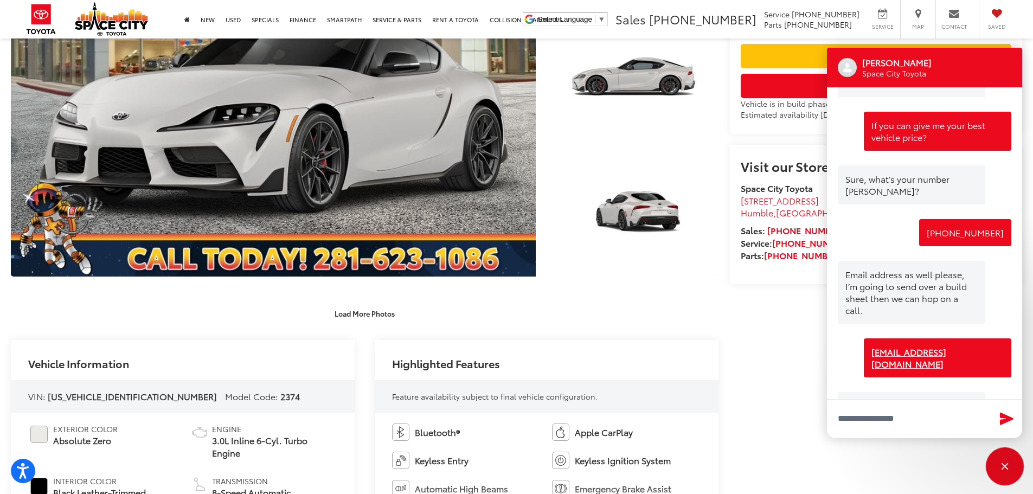
click at [999, 466] on div "Close" at bounding box center [1004, 466] width 35 height 35
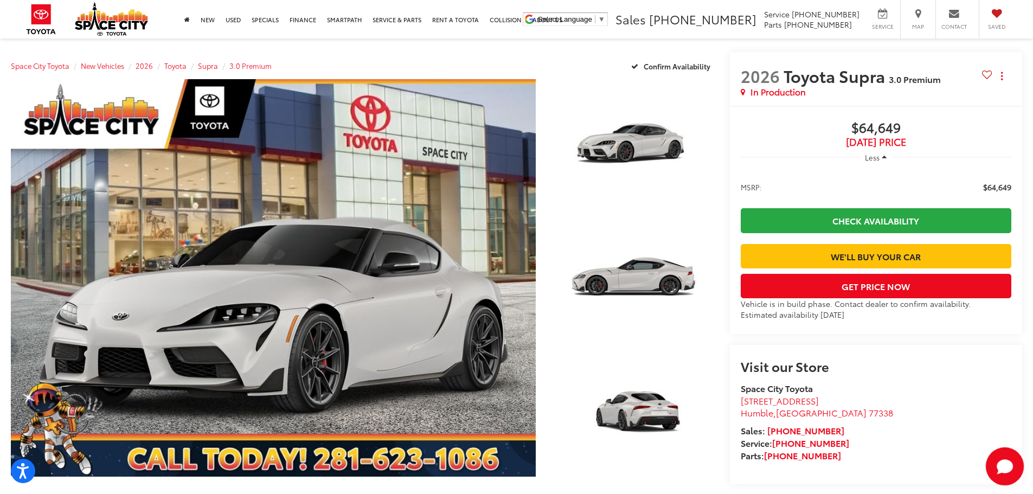
scroll to position [122, 0]
